Goal: Subscribe to service/newsletter

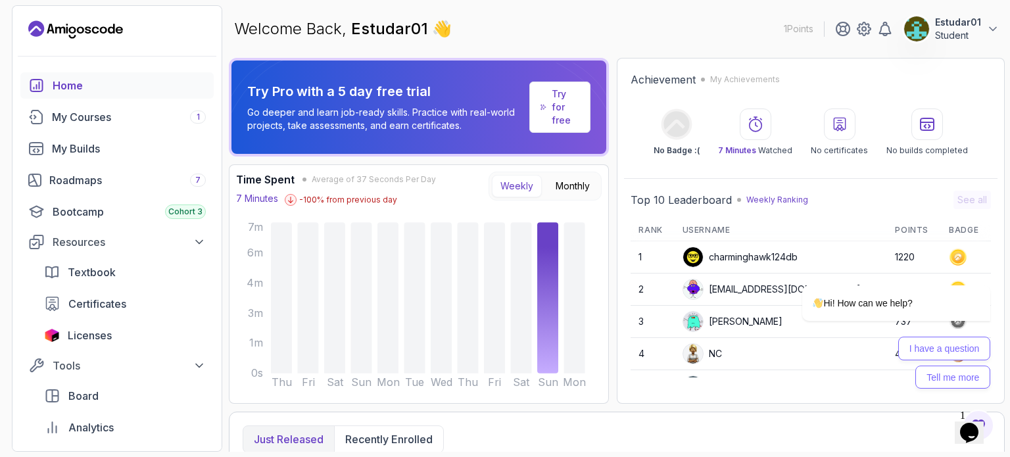
click at [53, 86] on div "Home" at bounding box center [129, 86] width 153 height 16
click at [76, 128] on link "My Courses 1" at bounding box center [116, 117] width 193 height 26
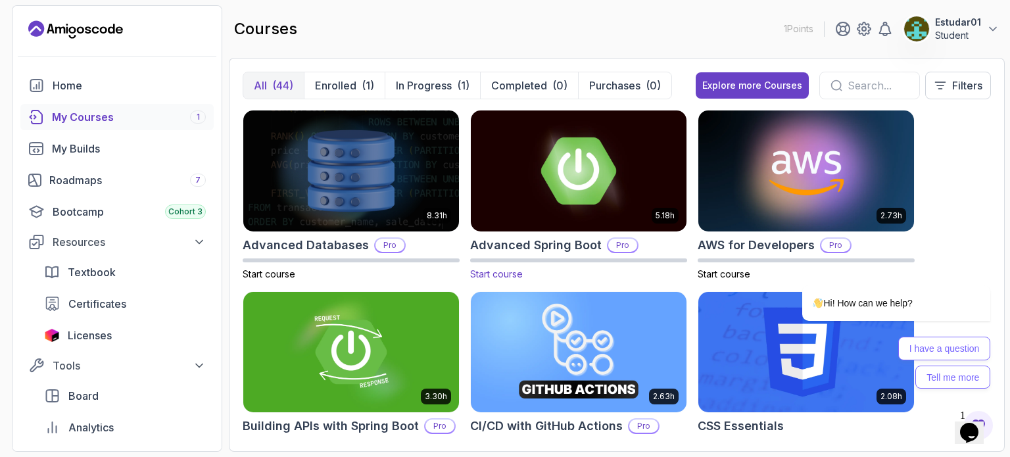
click at [500, 181] on img at bounding box center [579, 170] width 226 height 127
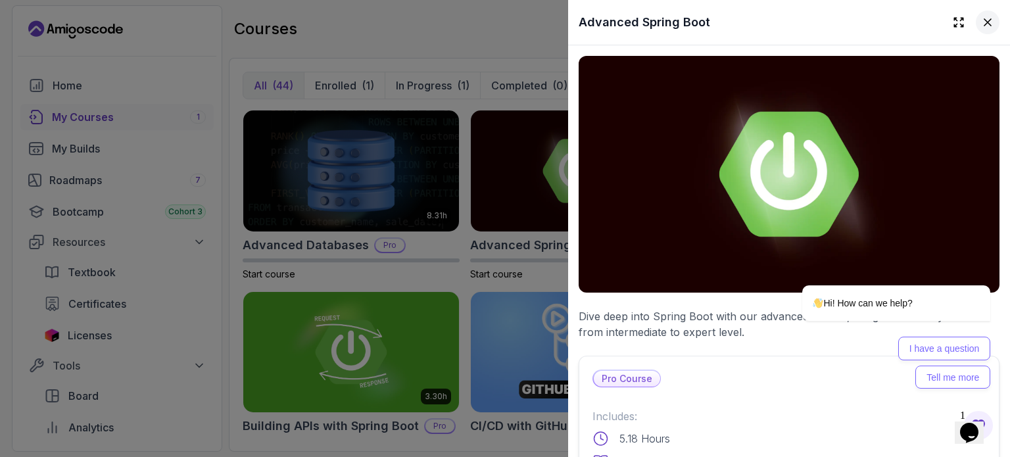
click at [982, 19] on icon at bounding box center [988, 22] width 13 height 13
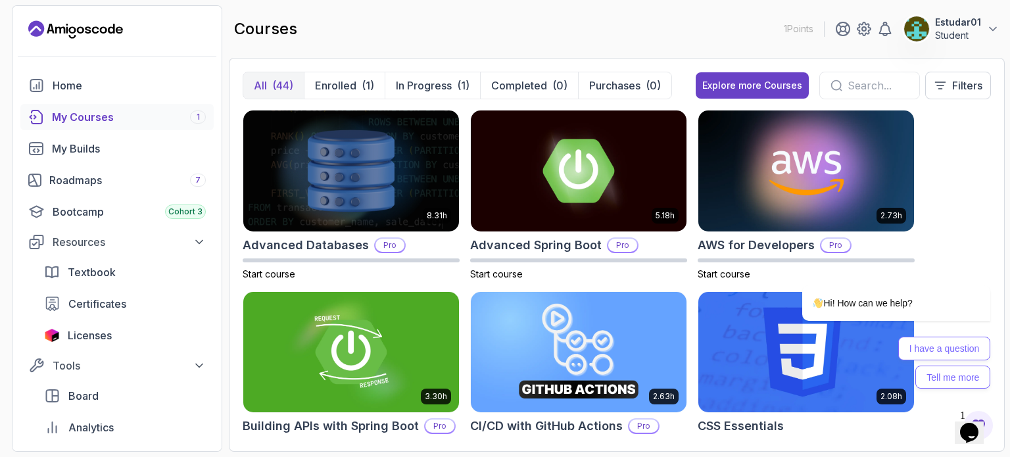
click at [34, 26] on icon "Landing page" at bounding box center [36, 28] width 16 height 16
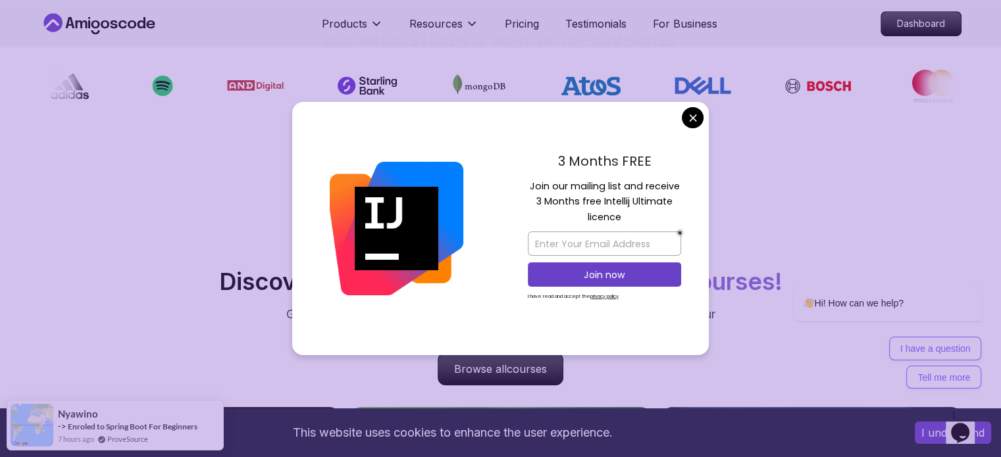
scroll to position [1060, 0]
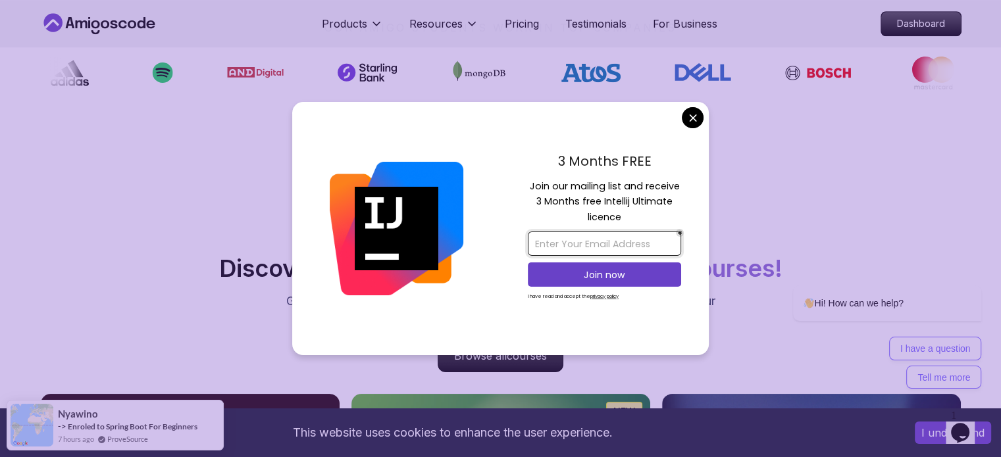
click at [545, 253] on input "email" at bounding box center [604, 244] width 153 height 24
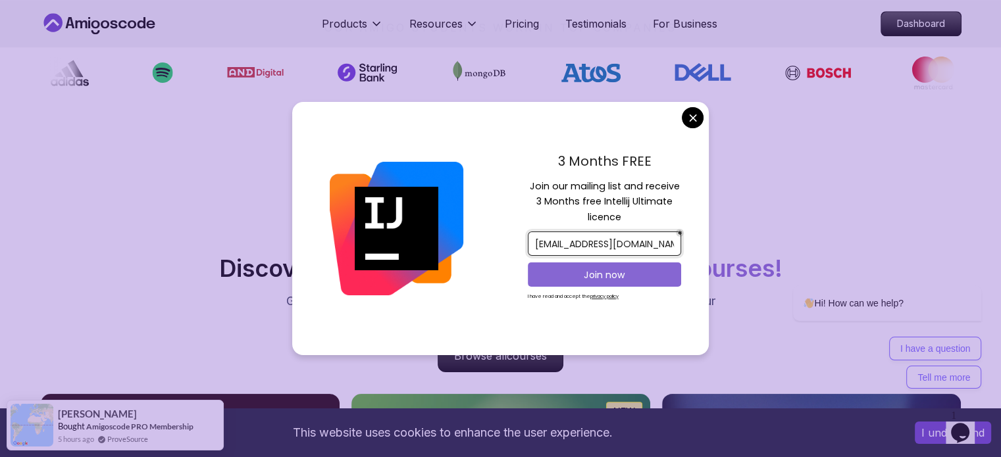
type input "[EMAIL_ADDRESS][DOMAIN_NAME]"
click at [587, 272] on p "Join now" at bounding box center [604, 274] width 124 height 13
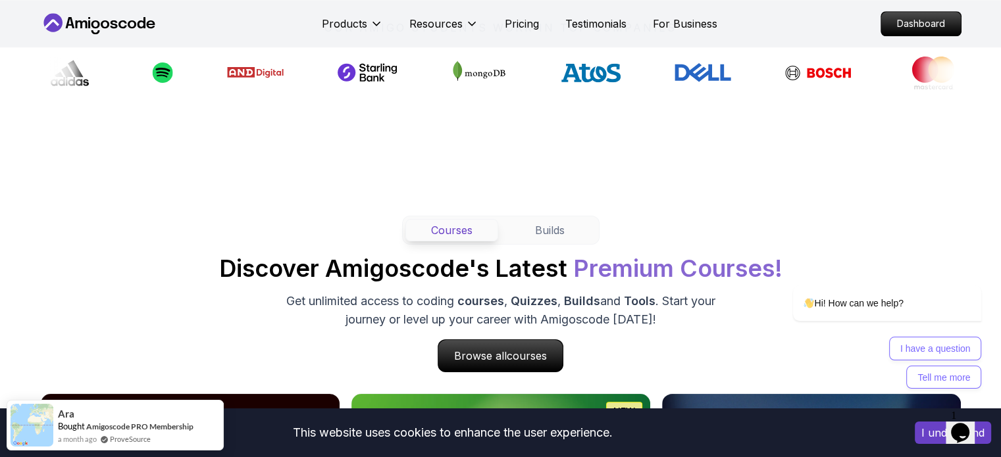
drag, startPoint x: 243, startPoint y: 17, endPoint x: 633, endPoint y: -80, distance: 401.3
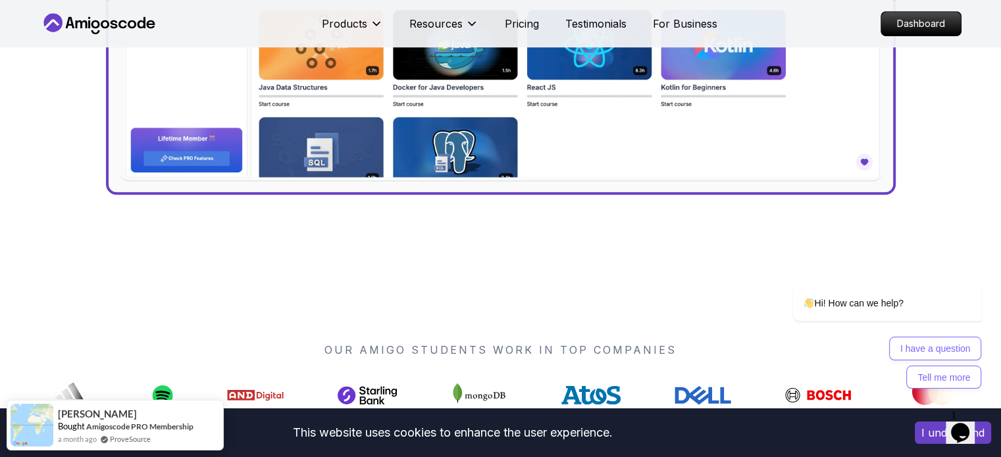
scroll to position [0, 0]
